Goal: Task Accomplishment & Management: Use online tool/utility

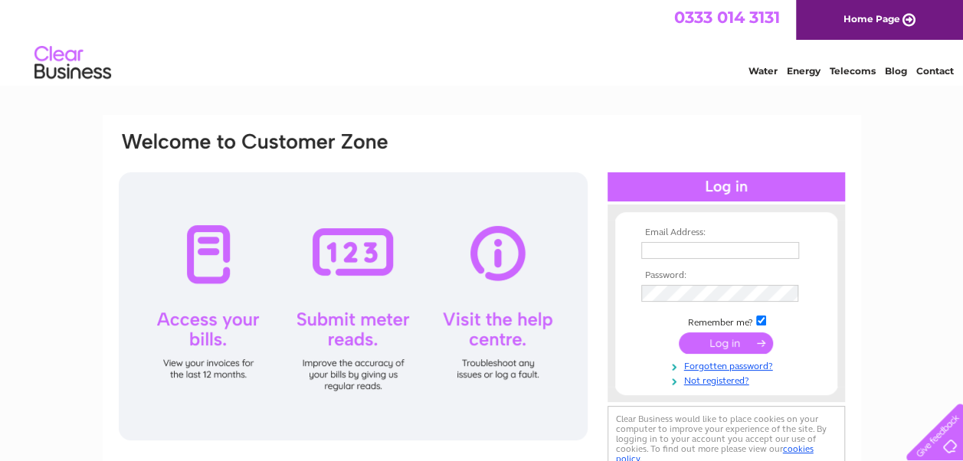
type input "r-booker@sky.com"
click at [739, 336] on input "submit" at bounding box center [726, 343] width 94 height 21
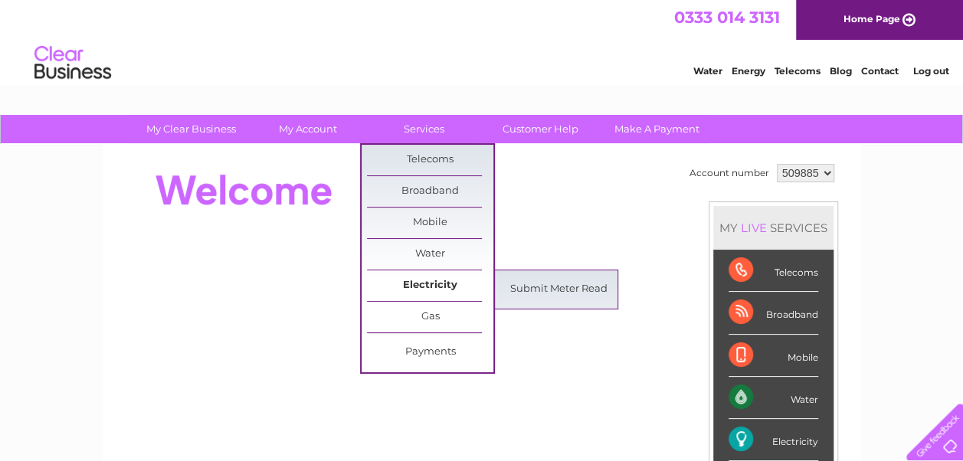
click at [429, 286] on link "Electricity" at bounding box center [430, 286] width 126 height 31
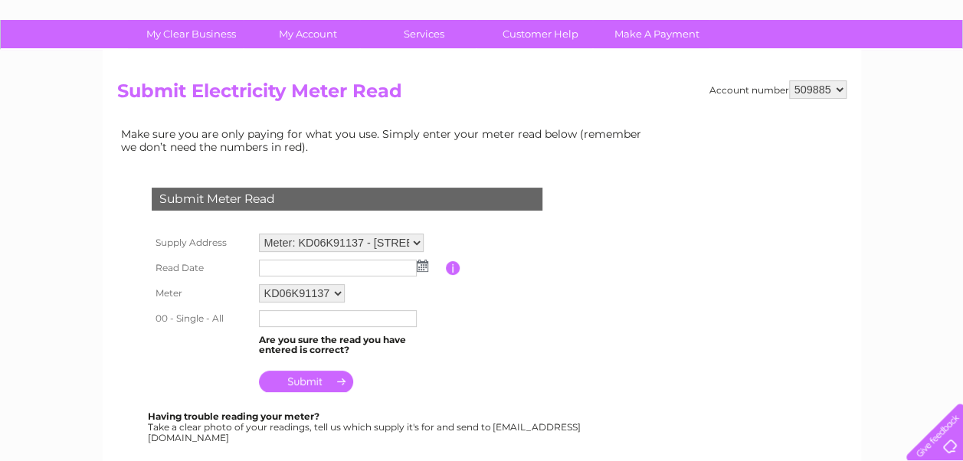
scroll to position [110, 0]
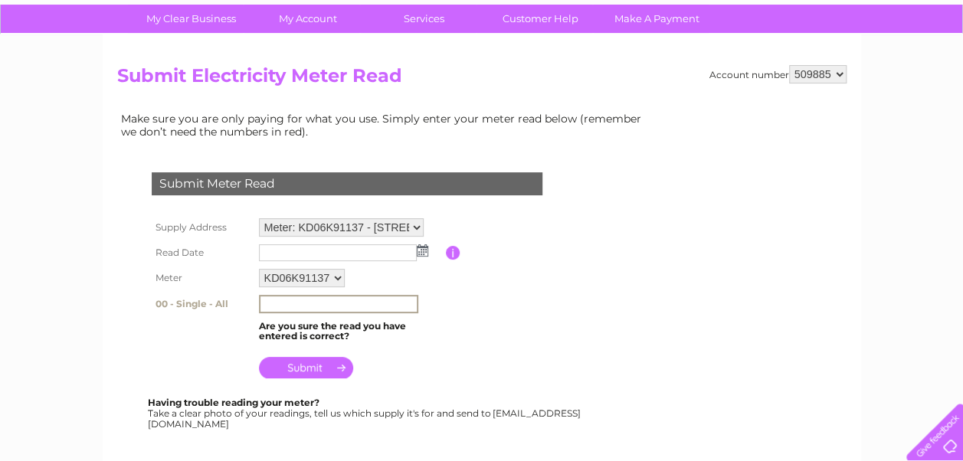
click at [369, 305] on input "text" at bounding box center [338, 304] width 159 height 18
type input "47995"
click at [420, 249] on img at bounding box center [422, 250] width 11 height 12
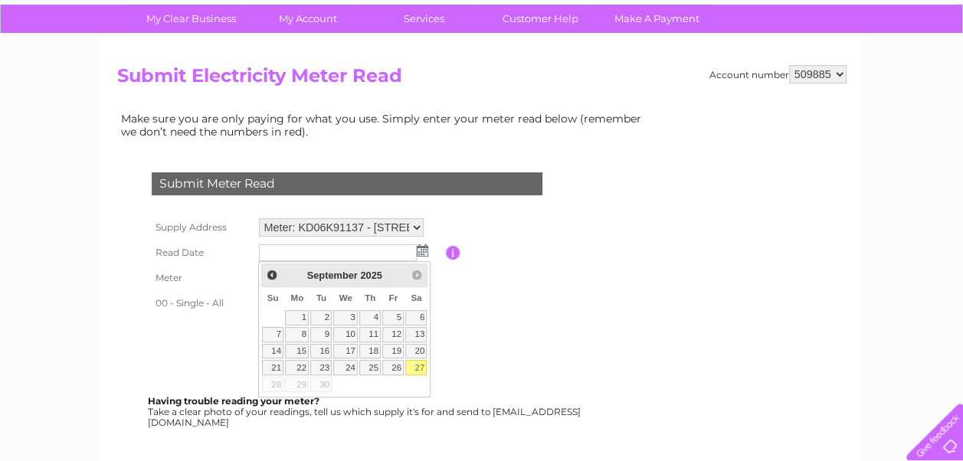
click at [421, 362] on link "27" at bounding box center [415, 367] width 21 height 15
type input "2025/09/27"
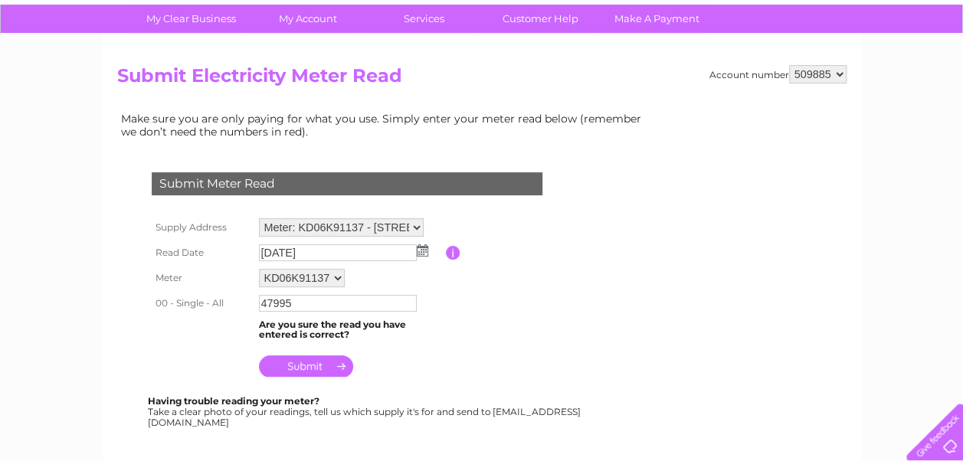
click at [307, 363] on input "submit" at bounding box center [306, 366] width 94 height 21
